Goal: Task Accomplishment & Management: Complete application form

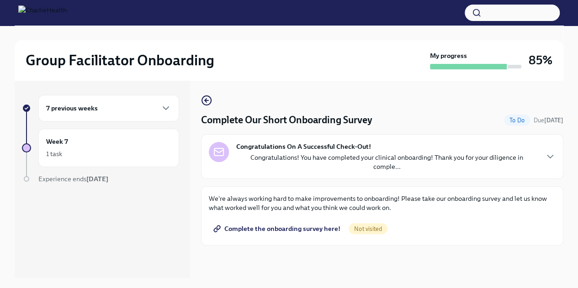
click at [296, 224] on span "Complete the onboarding survey here!" at bounding box center [277, 228] width 125 height 9
click at [148, 148] on div "Complete" at bounding box center [138, 153] width 37 height 11
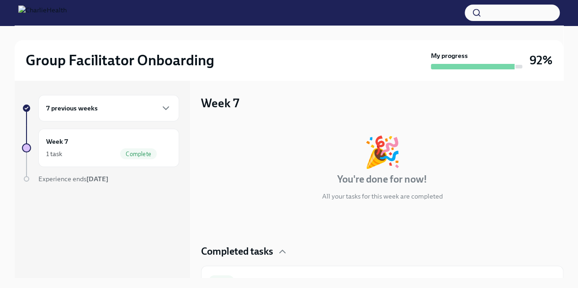
scroll to position [17, 0]
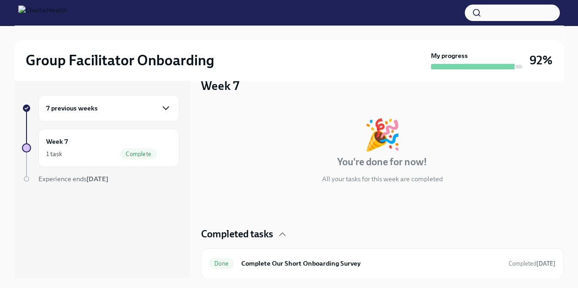
click at [170, 106] on icon "button" at bounding box center [165, 108] width 11 height 11
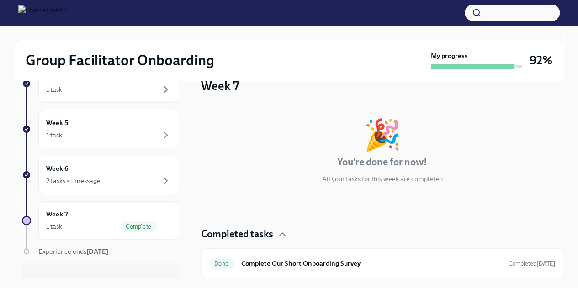
scroll to position [275, 0]
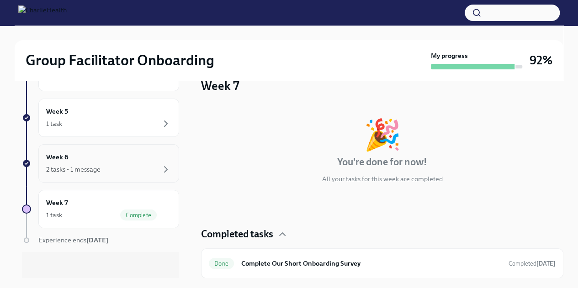
click at [147, 164] on div "2 tasks • 1 message" at bounding box center [108, 169] width 125 height 11
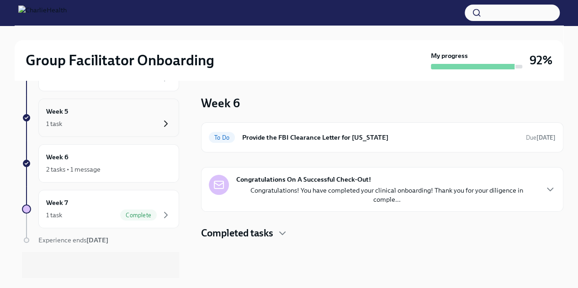
click at [160, 118] on icon "button" at bounding box center [165, 123] width 11 height 11
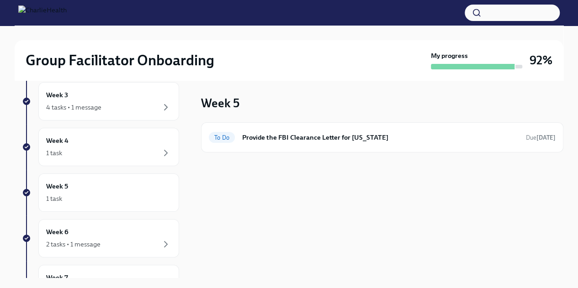
scroll to position [190, 0]
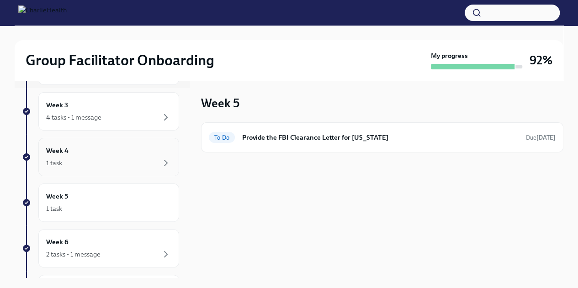
click at [117, 158] on div "1 task" at bounding box center [108, 163] width 125 height 11
click at [129, 123] on div "Week 3 4 tasks • 1 message" at bounding box center [108, 111] width 141 height 38
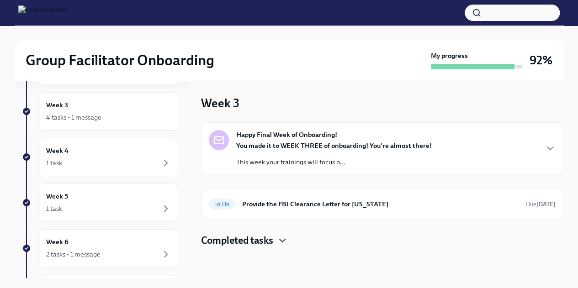
click at [278, 240] on icon "button" at bounding box center [282, 240] width 11 height 11
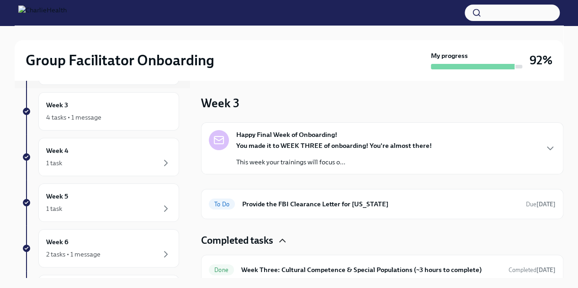
click at [278, 240] on icon "button" at bounding box center [282, 240] width 11 height 11
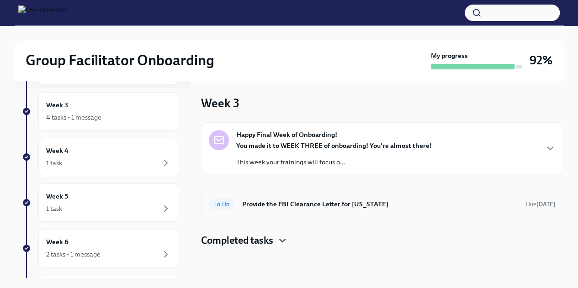
click at [305, 201] on h6 "Provide the FBI Clearance Letter for [US_STATE]" at bounding box center [380, 204] width 276 height 10
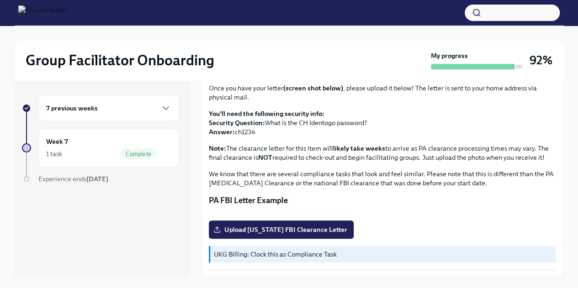
scroll to position [197, 0]
